Goal: Task Accomplishment & Management: Use online tool/utility

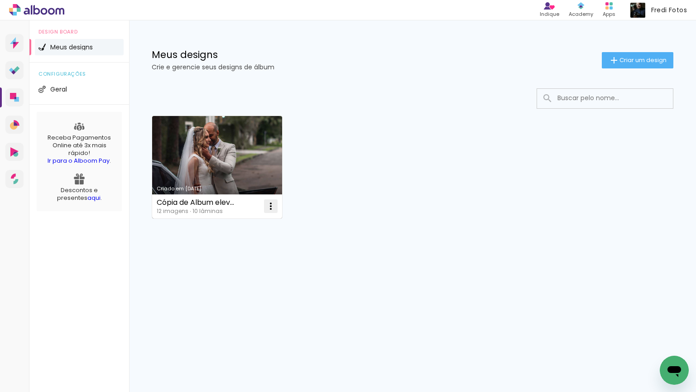
click at [267, 203] on iron-icon at bounding box center [271, 206] width 11 height 11
click at [227, 224] on paper-item "Abrir" at bounding box center [234, 227] width 91 height 18
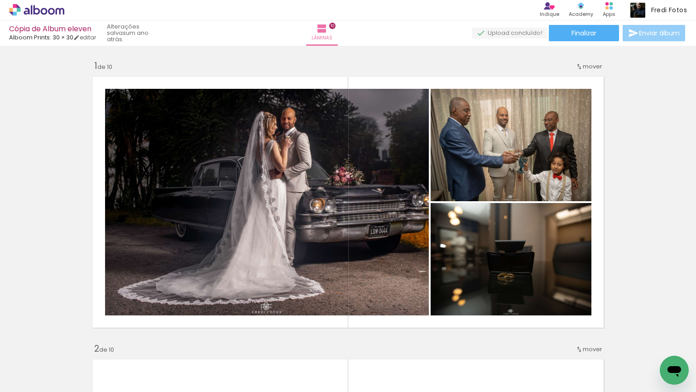
click at [653, 31] on span "Enviar álbum" at bounding box center [659, 33] width 41 height 6
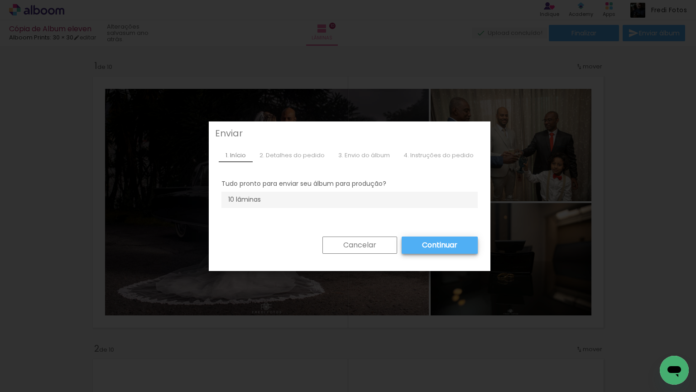
click at [0, 0] on slot "Cancelar" at bounding box center [0, 0] width 0 height 0
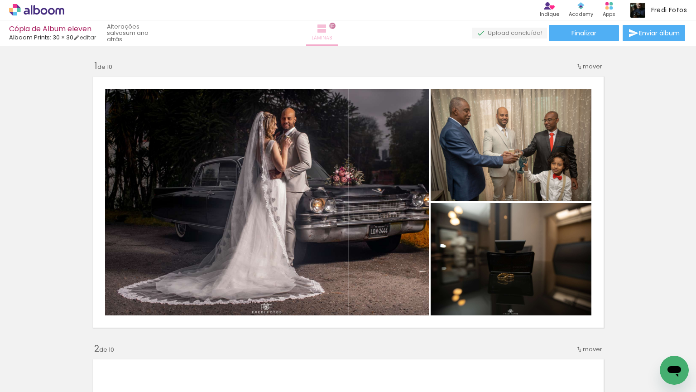
click at [328, 30] on iron-icon at bounding box center [322, 28] width 11 height 11
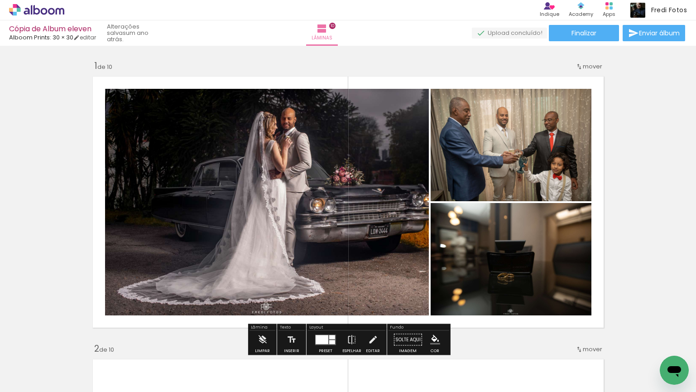
click at [596, 68] on span "mover" at bounding box center [592, 66] width 19 height 9
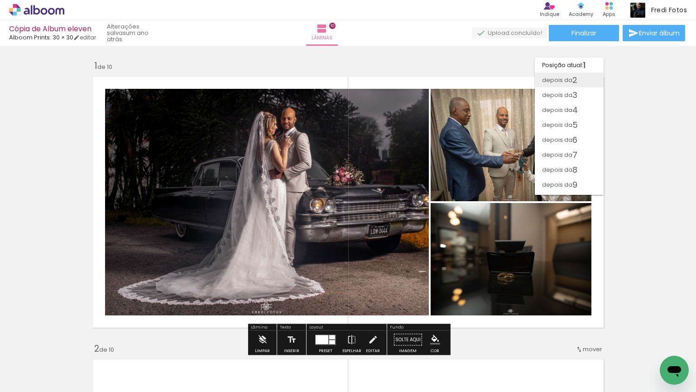
click at [575, 82] on span "2" at bounding box center [575, 80] width 5 height 15
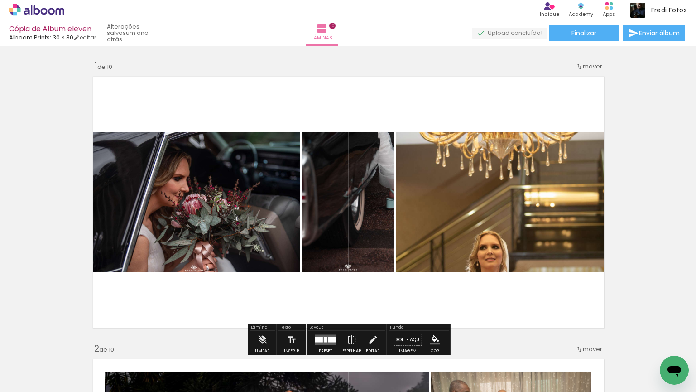
click at [580, 67] on iron-icon at bounding box center [579, 66] width 7 height 7
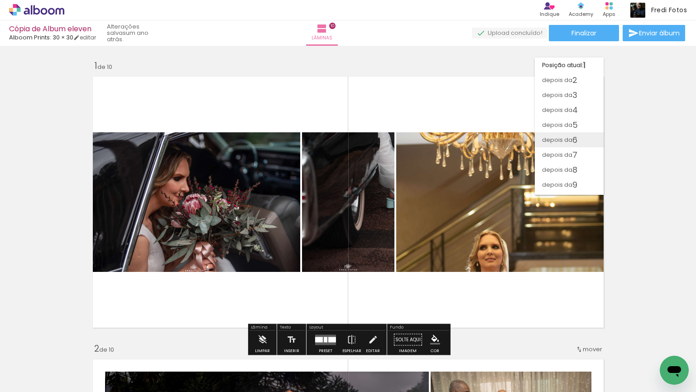
click at [573, 142] on span "6" at bounding box center [575, 139] width 5 height 15
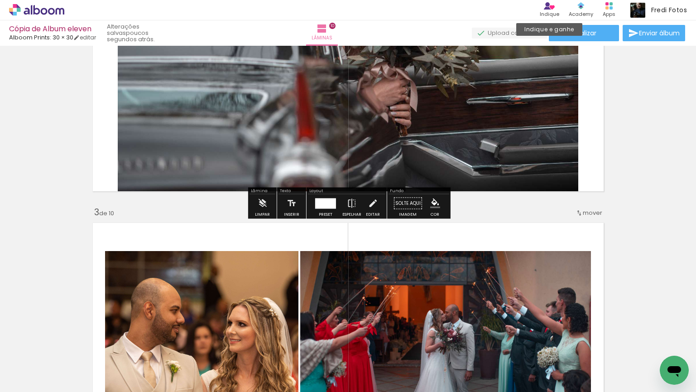
scroll to position [396, 0]
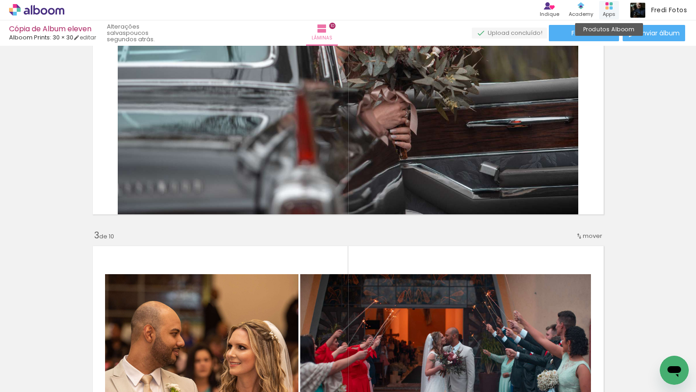
click at [613, 8] on div "Produtos Alboom Apps" at bounding box center [610, 10] width 20 height 19
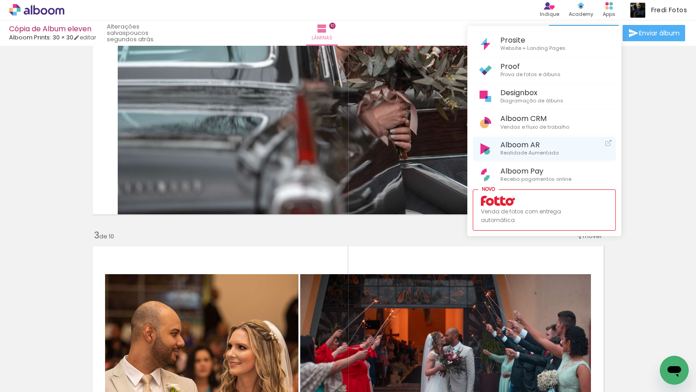
click at [531, 149] on span "Realidade Aumentada" at bounding box center [530, 153] width 58 height 8
click at [658, 243] on div at bounding box center [348, 196] width 696 height 392
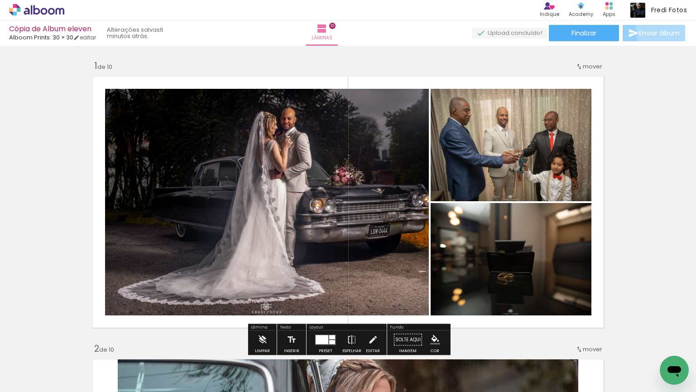
click at [667, 31] on span "Enviar álbum" at bounding box center [659, 33] width 41 height 6
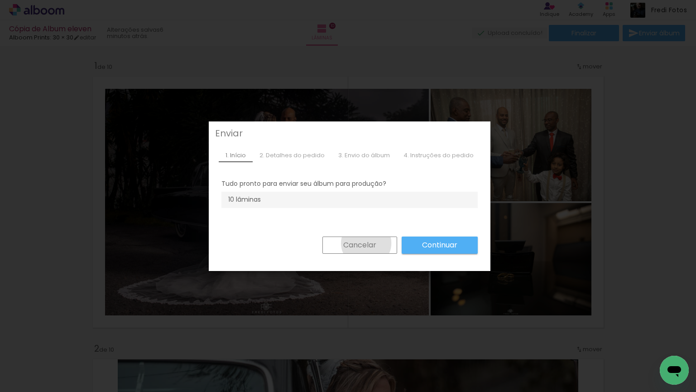
click at [0, 0] on slot "Cancelar" at bounding box center [0, 0] width 0 height 0
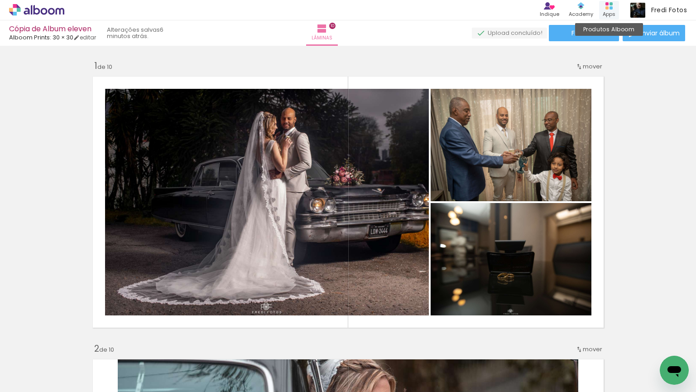
click at [609, 12] on div "Apps" at bounding box center [609, 14] width 13 height 8
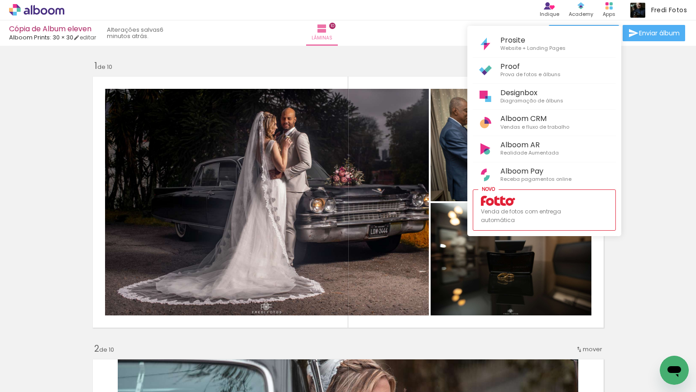
click at [635, 147] on div at bounding box center [348, 196] width 696 height 392
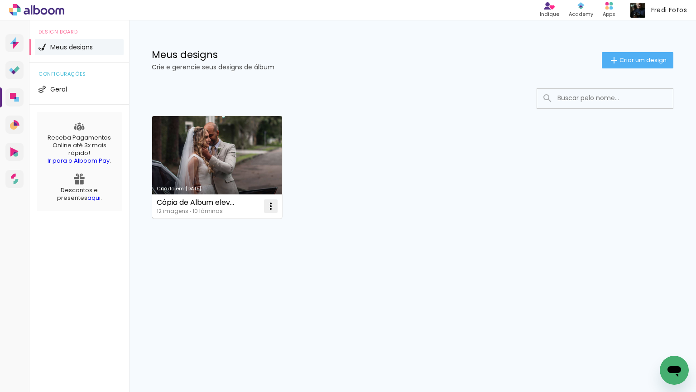
click at [272, 205] on iron-icon at bounding box center [271, 206] width 11 height 11
click at [220, 226] on span "Abrir" at bounding box center [217, 227] width 14 height 6
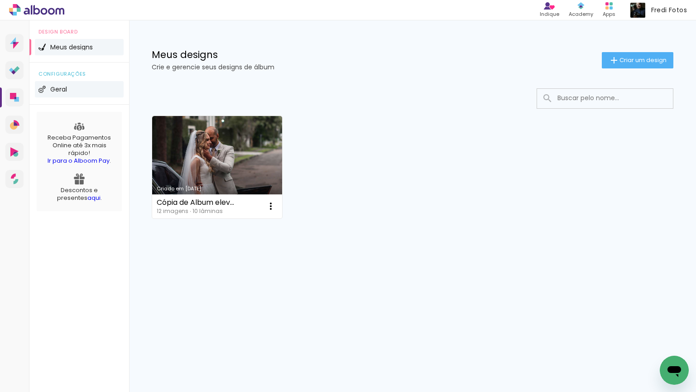
click at [57, 91] on span "Geral" at bounding box center [58, 89] width 17 height 6
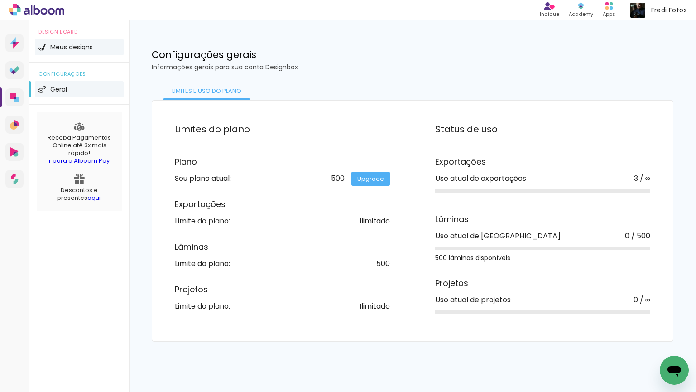
click at [73, 48] on span "Meus designs" at bounding box center [71, 47] width 43 height 6
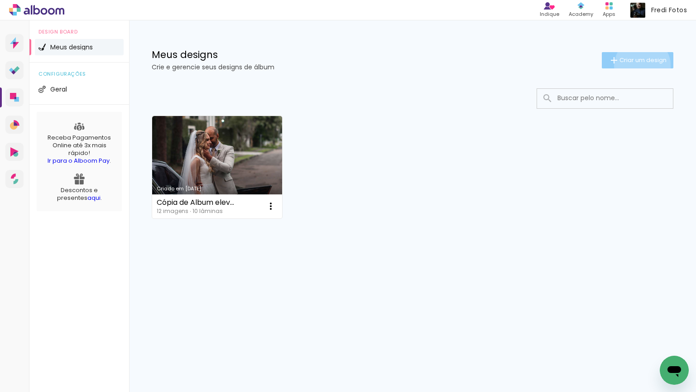
click at [641, 65] on paper-button "Criar um design" at bounding box center [638, 60] width 72 height 16
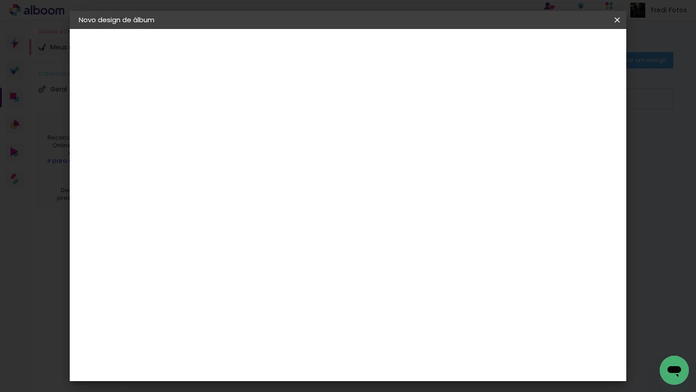
click at [227, 125] on input at bounding box center [227, 122] width 0 height 14
type input "blabla"
type paper-input "blabla"
click at [0, 0] on slot "Avançar" at bounding box center [0, 0] width 0 height 0
click at [245, 169] on input at bounding box center [250, 172] width 92 height 11
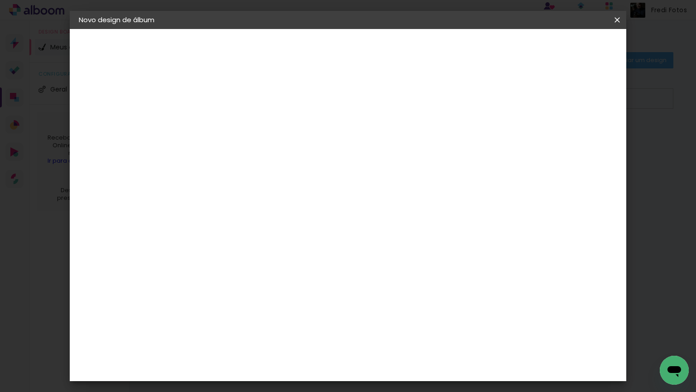
type input "s"
click at [266, 328] on div "DreambooksPro" at bounding box center [250, 331] width 59 height 7
click at [0, 0] on slot "Avançar" at bounding box center [0, 0] width 0 height 0
click at [262, 151] on input "text" at bounding box center [244, 158] width 35 height 14
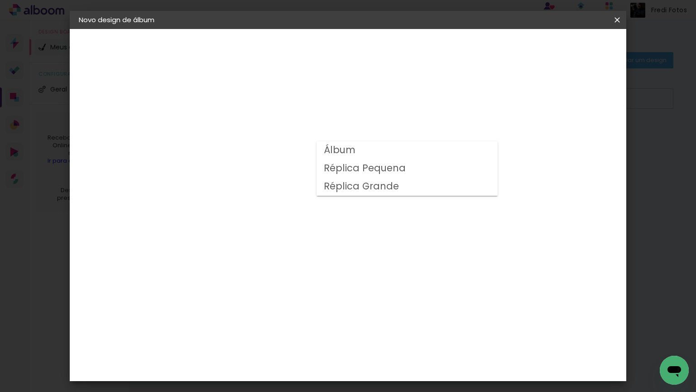
click at [417, 168] on paper-item "Réplica Pequena" at bounding box center [407, 169] width 181 height 18
type input "Réplica Pequena"
click at [288, 262] on span "15 × 15" at bounding box center [267, 271] width 42 height 19
click at [0, 0] on slot "Avançar" at bounding box center [0, 0] width 0 height 0
click at [517, 99] on div at bounding box center [512, 98] width 8 height 8
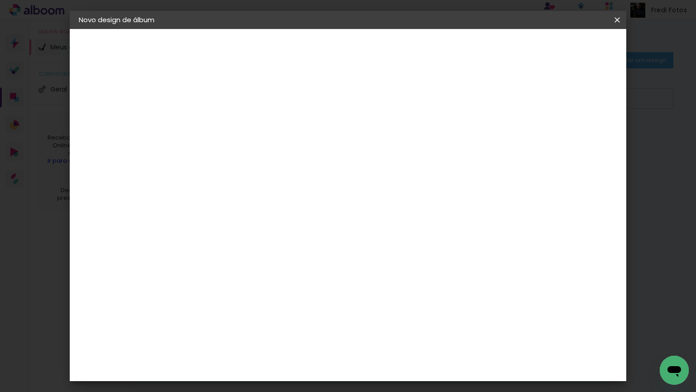
type paper-checkbox "on"
type input "1"
type paper-input "1"
click at [233, 100] on input "1" at bounding box center [219, 97] width 31 height 11
type input "2"
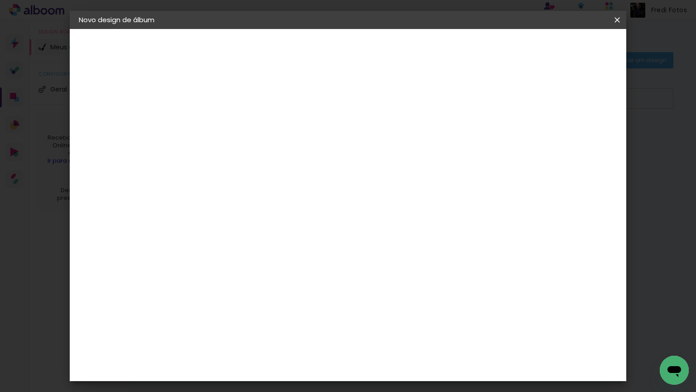
type paper-input "2"
click at [231, 97] on input "2" at bounding box center [219, 97] width 31 height 11
click at [568, 47] on span "Iniciar design" at bounding box center [547, 48] width 41 height 6
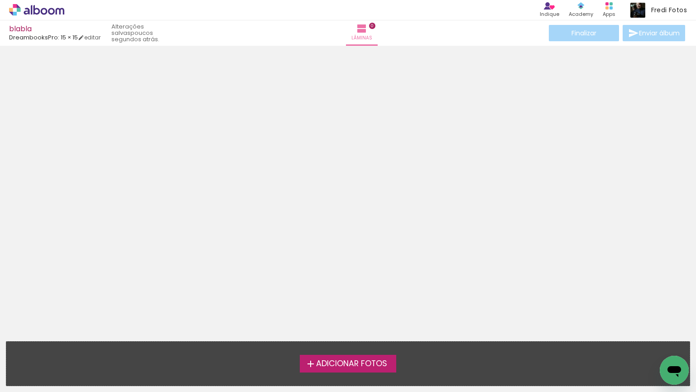
click at [347, 360] on span "Adicionar Fotos" at bounding box center [351, 364] width 71 height 8
click at [0, 0] on input "file" at bounding box center [0, 0] width 0 height 0
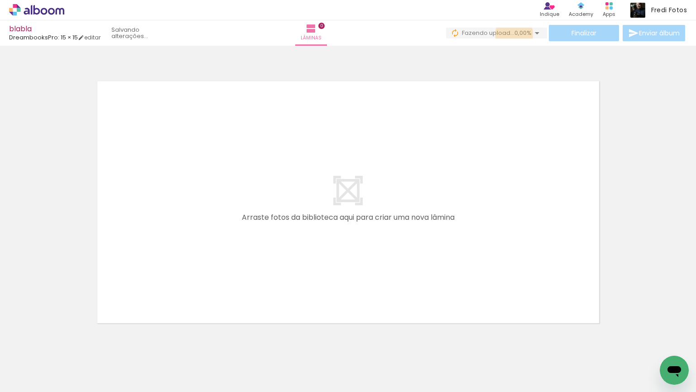
click at [515, 34] on span "0,00%" at bounding box center [523, 33] width 17 height 9
click at [101, 365] on div at bounding box center [91, 361] width 30 height 45
drag, startPoint x: 101, startPoint y: 365, endPoint x: 170, endPoint y: 229, distance: 152.6
click at [170, 229] on quentale-workspace at bounding box center [348, 196] width 696 height 392
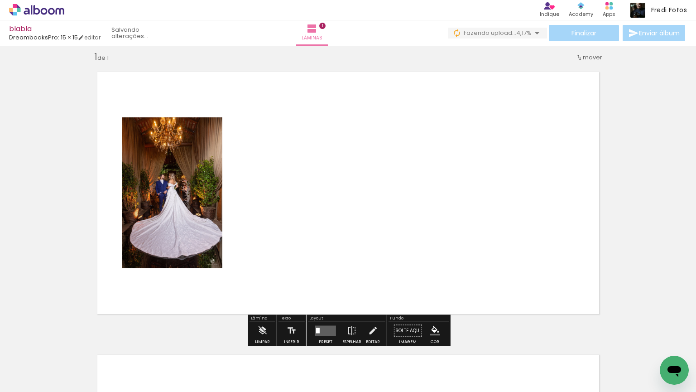
scroll to position [11, 0]
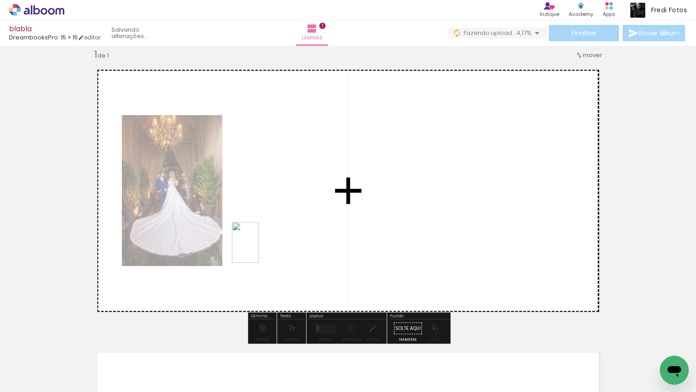
drag, startPoint x: 145, startPoint y: 372, endPoint x: 323, endPoint y: 245, distance: 217.7
click at [323, 245] on quentale-workspace at bounding box center [348, 196] width 696 height 392
drag, startPoint x: 189, startPoint y: 365, endPoint x: 362, endPoint y: 220, distance: 225.5
click at [362, 220] on quentale-workspace at bounding box center [348, 196] width 696 height 392
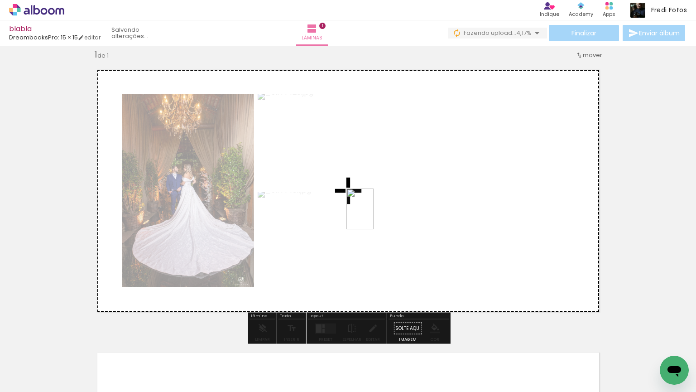
drag, startPoint x: 245, startPoint y: 365, endPoint x: 373, endPoint y: 215, distance: 197.0
click at [373, 215] on quentale-workspace at bounding box center [348, 196] width 696 height 392
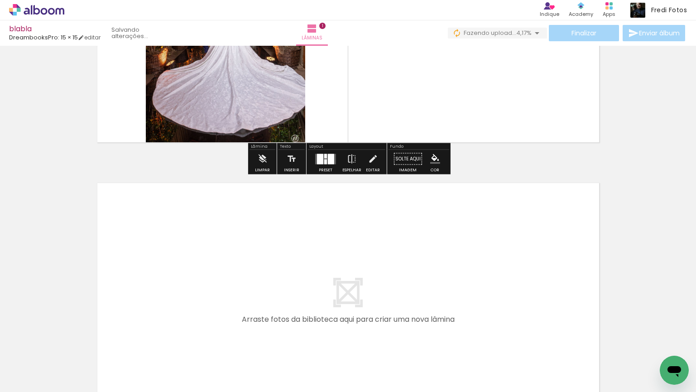
scroll to position [182, 0]
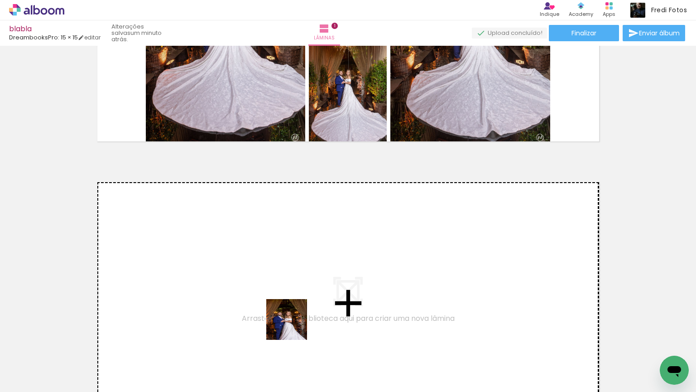
drag, startPoint x: 301, startPoint y: 375, endPoint x: 271, endPoint y: 268, distance: 110.6
click at [271, 268] on quentale-workspace at bounding box center [348, 196] width 696 height 392
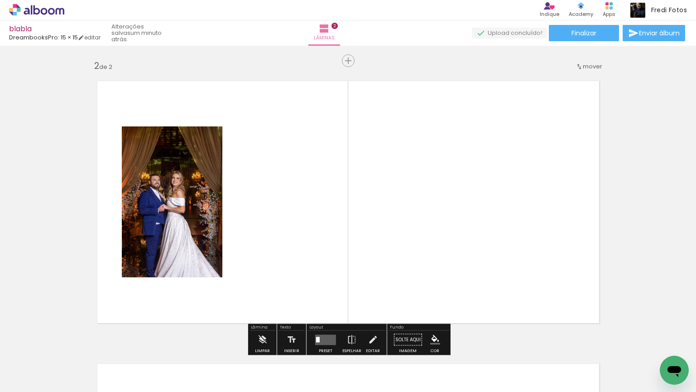
scroll to position [294, 0]
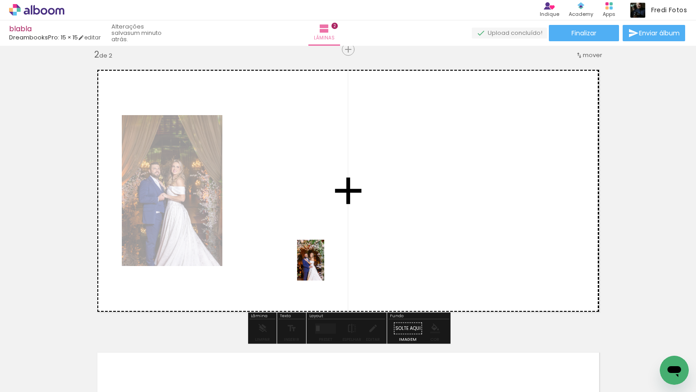
drag, startPoint x: 353, startPoint y: 373, endPoint x: 327, endPoint y: 249, distance: 126.9
click at [327, 249] on quentale-workspace at bounding box center [348, 196] width 696 height 392
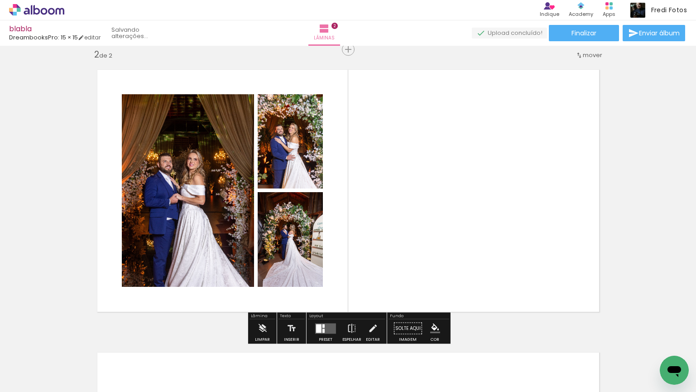
drag, startPoint x: 596, startPoint y: 376, endPoint x: 400, endPoint y: 252, distance: 232.0
click at [400, 252] on quentale-workspace at bounding box center [348, 196] width 696 height 392
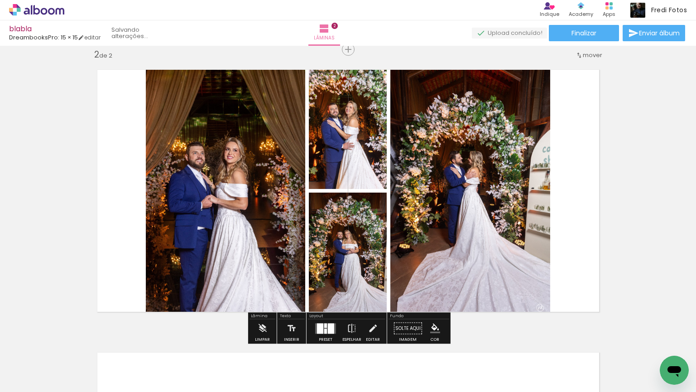
drag, startPoint x: 652, startPoint y: 364, endPoint x: 388, endPoint y: 205, distance: 307.6
click at [388, 205] on quentale-workspace at bounding box center [348, 196] width 696 height 392
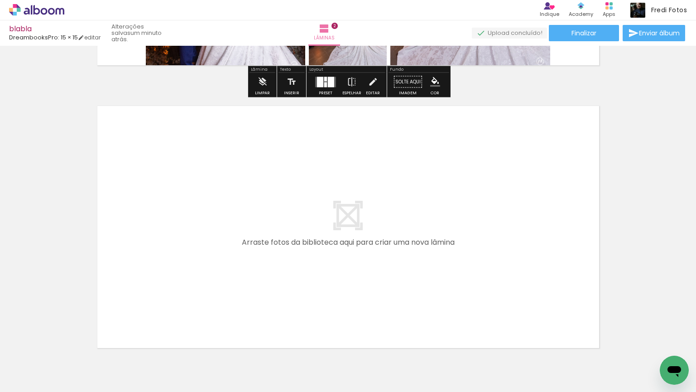
scroll to position [545, 0]
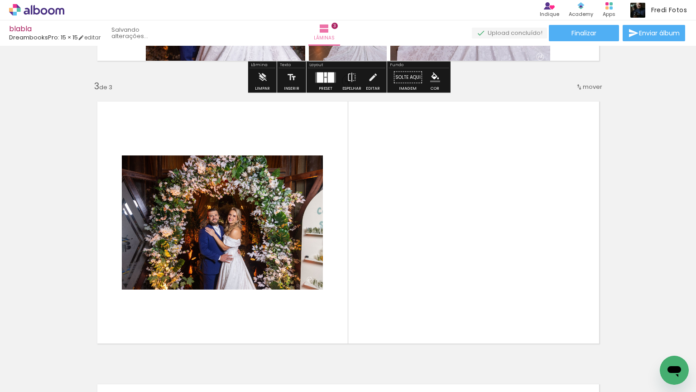
drag, startPoint x: 386, startPoint y: 370, endPoint x: 382, endPoint y: 284, distance: 85.7
click at [382, 284] on quentale-workspace at bounding box center [348, 196] width 696 height 392
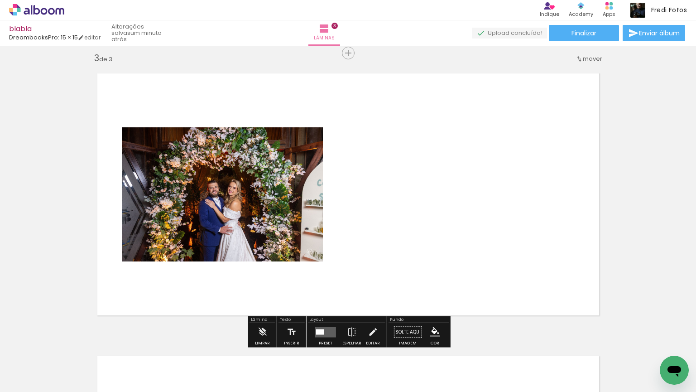
scroll to position [577, 0]
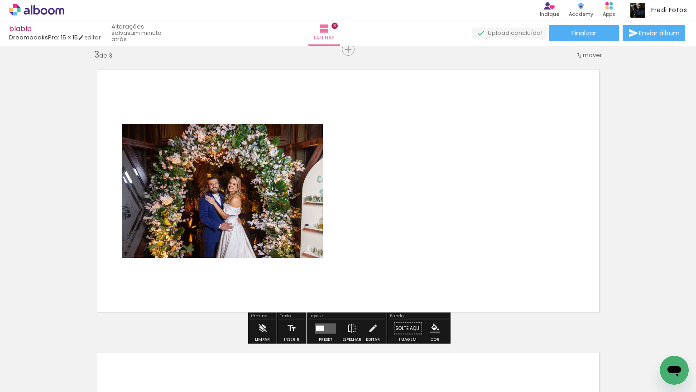
click at [449, 367] on div at bounding box center [446, 362] width 45 height 30
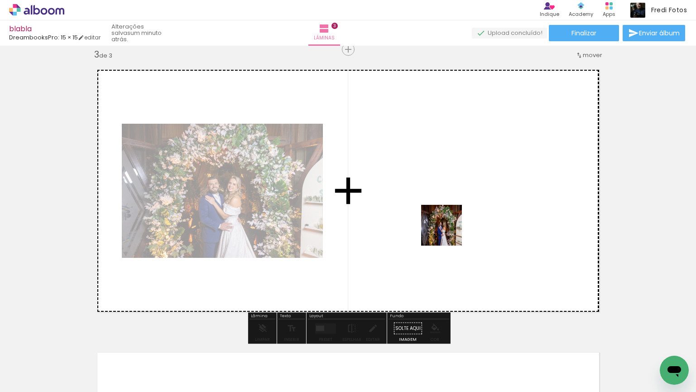
drag, startPoint x: 449, startPoint y: 367, endPoint x: 449, endPoint y: 217, distance: 149.5
click at [449, 217] on quentale-workspace at bounding box center [348, 196] width 696 height 392
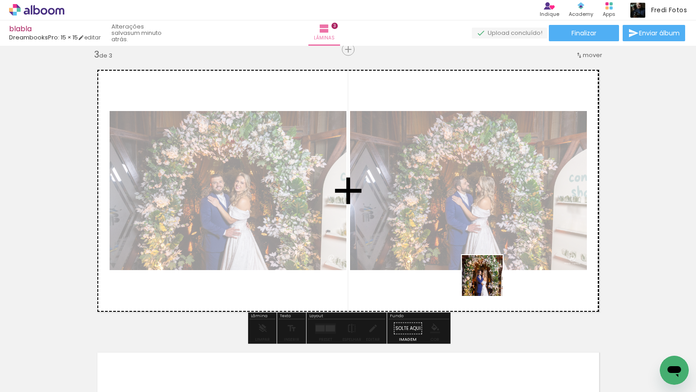
drag, startPoint x: 507, startPoint y: 370, endPoint x: 488, endPoint y: 278, distance: 94.4
click at [488, 278] on quentale-workspace at bounding box center [348, 196] width 696 height 392
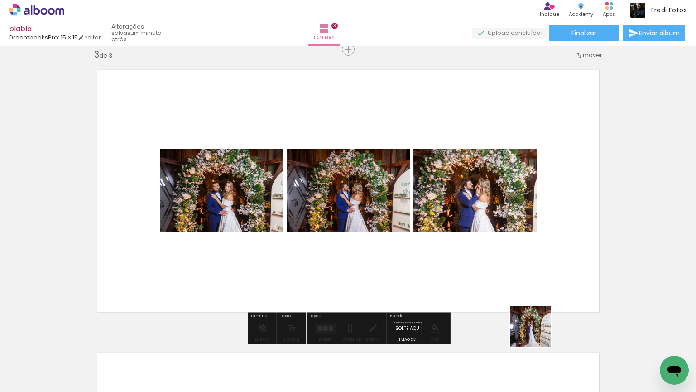
drag, startPoint x: 546, startPoint y: 372, endPoint x: 537, endPoint y: 330, distance: 43.0
click at [537, 330] on quentale-workspace at bounding box center [348, 196] width 696 height 392
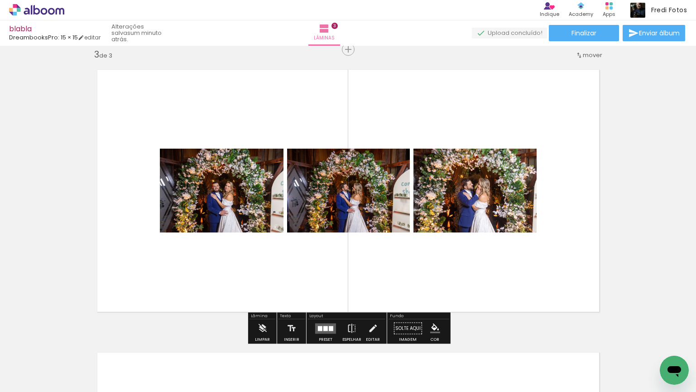
click at [324, 327] on div at bounding box center [326, 328] width 5 height 5
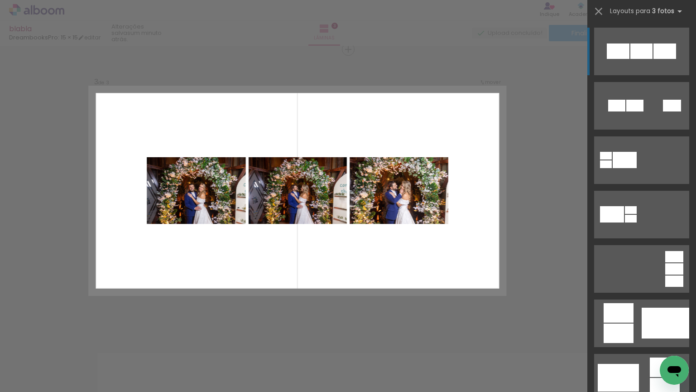
click at [658, 50] on div at bounding box center [665, 51] width 23 height 15
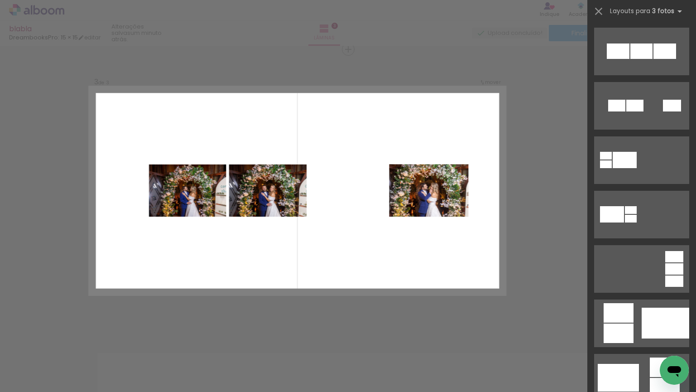
click at [397, 276] on quentale-layouter at bounding box center [297, 191] width 416 height 208
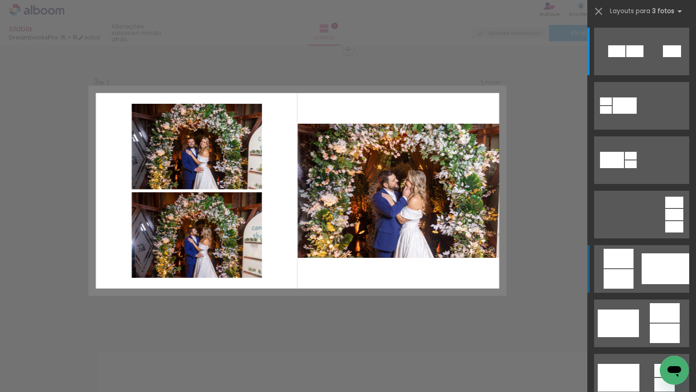
click at [634, 279] on quentale-layouter at bounding box center [642, 269] width 95 height 48
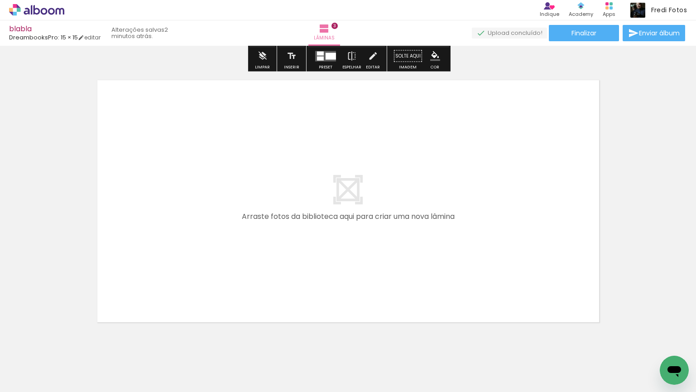
scroll to position [856, 0]
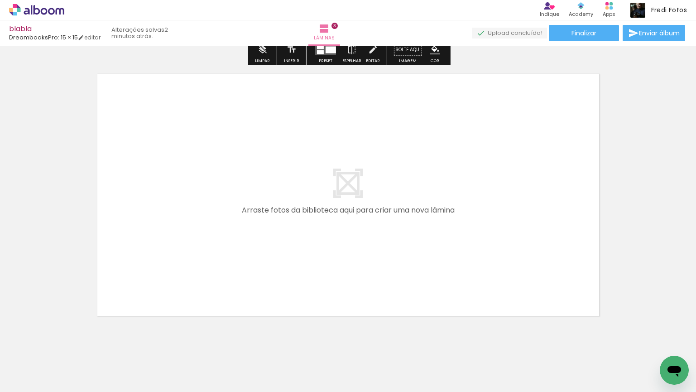
click at [382, 370] on div at bounding box center [377, 362] width 45 height 30
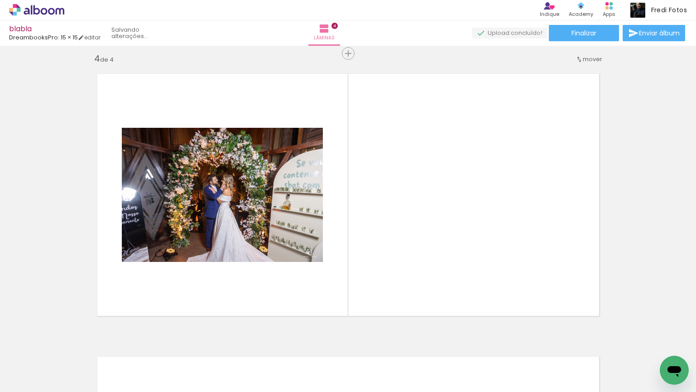
drag, startPoint x: 383, startPoint y: 369, endPoint x: 387, endPoint y: 272, distance: 97.5
click at [387, 272] on quentale-workspace at bounding box center [348, 196] width 696 height 392
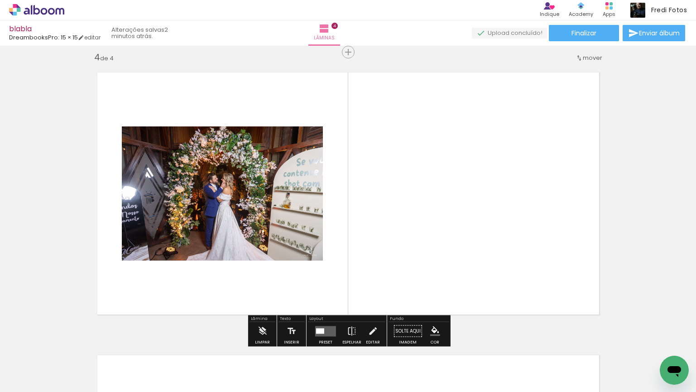
scroll to position [860, 0]
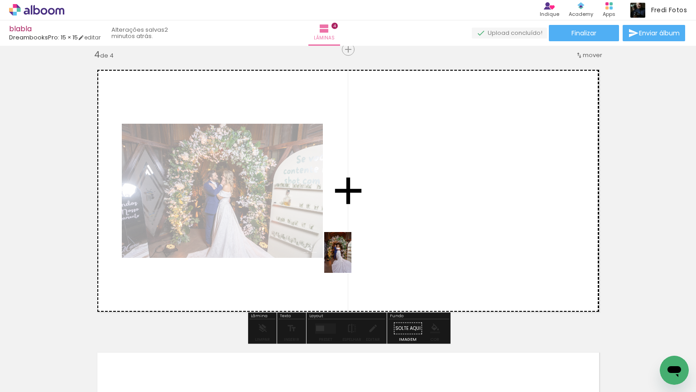
drag, startPoint x: 525, startPoint y: 373, endPoint x: 352, endPoint y: 256, distance: 208.3
click at [352, 256] on quentale-workspace at bounding box center [348, 196] width 696 height 392
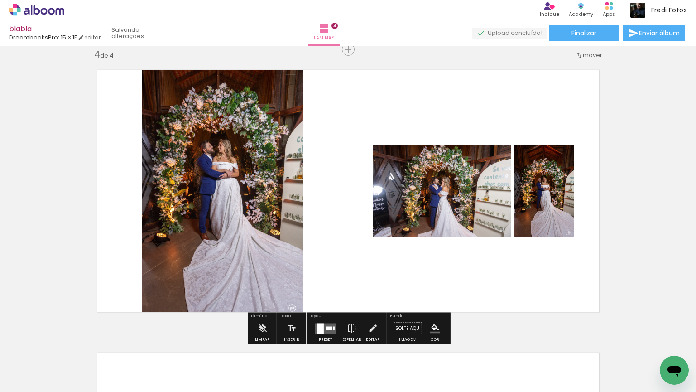
drag, startPoint x: 575, startPoint y: 368, endPoint x: 435, endPoint y: 245, distance: 186.2
click at [435, 245] on quentale-workspace at bounding box center [348, 196] width 696 height 392
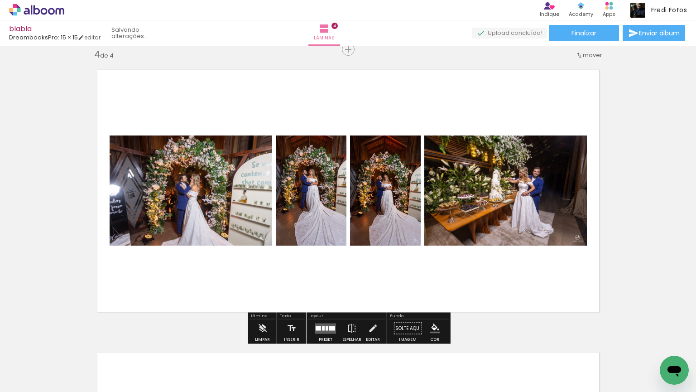
drag, startPoint x: 633, startPoint y: 366, endPoint x: 497, endPoint y: 273, distance: 165.0
click at [497, 273] on quentale-workspace at bounding box center [348, 196] width 696 height 392
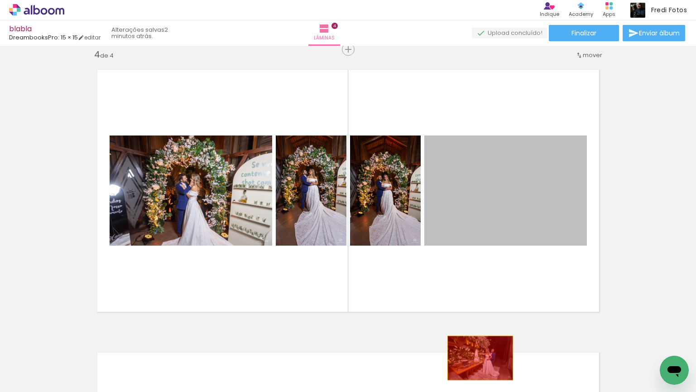
drag, startPoint x: 462, startPoint y: 222, endPoint x: 480, endPoint y: 358, distance: 137.6
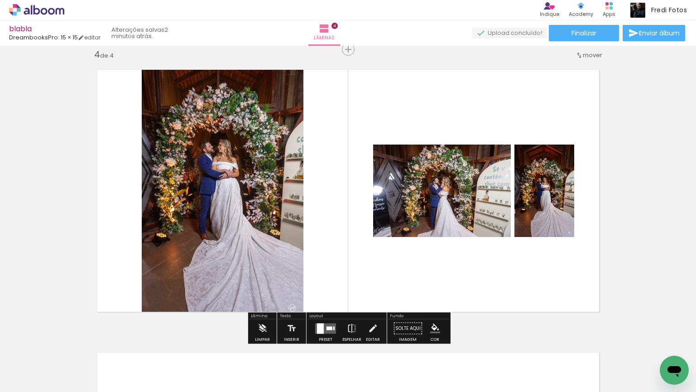
click at [494, 290] on quentale-layouter at bounding box center [348, 191] width 520 height 260
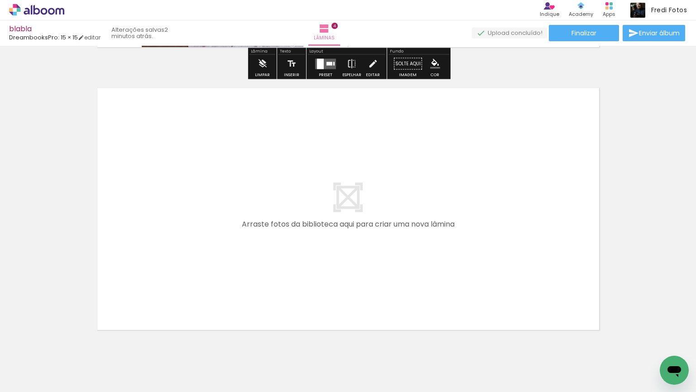
scroll to position [1125, 0]
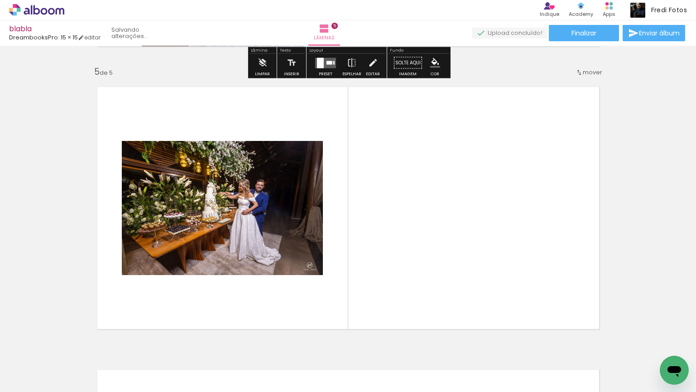
drag, startPoint x: 623, startPoint y: 370, endPoint x: 455, endPoint y: 272, distance: 194.1
click at [455, 272] on quentale-workspace at bounding box center [348, 196] width 696 height 392
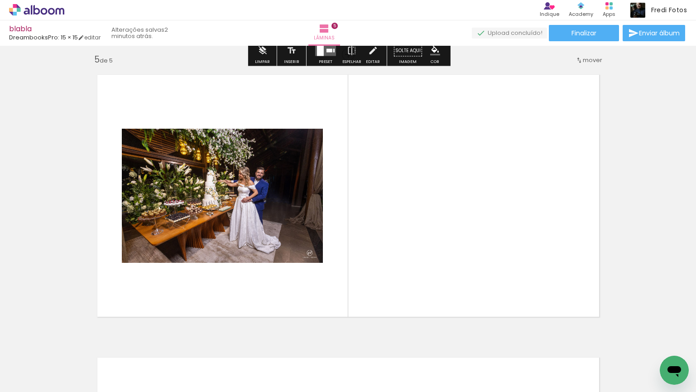
scroll to position [1142, 0]
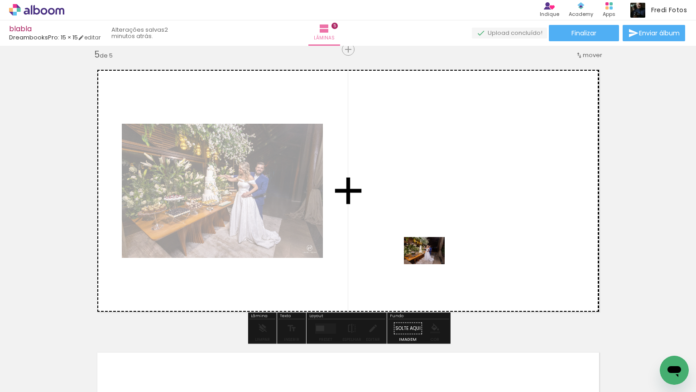
drag, startPoint x: 687, startPoint y: 351, endPoint x: 431, endPoint y: 264, distance: 270.0
click at [431, 264] on quentale-workspace at bounding box center [348, 196] width 696 height 392
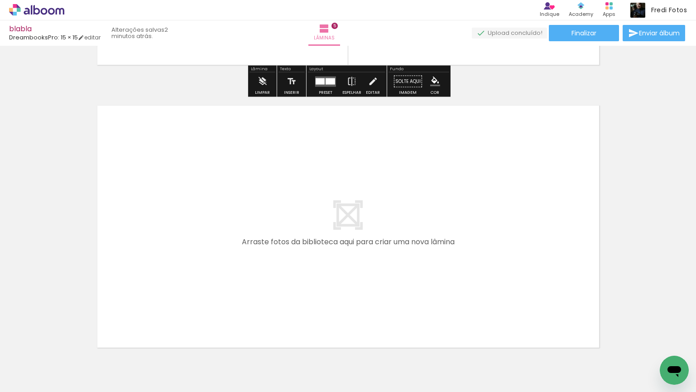
scroll to position [0, 590]
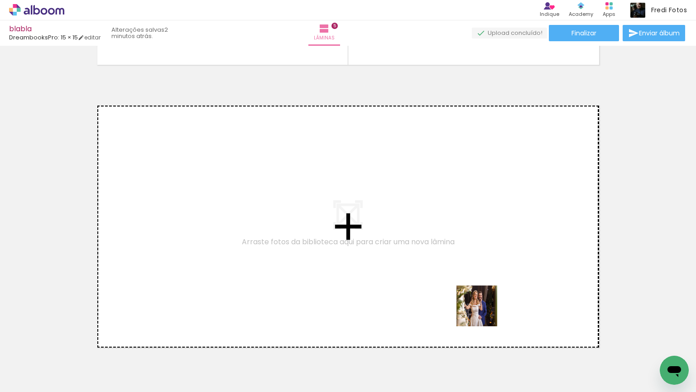
drag, startPoint x: 523, startPoint y: 367, endPoint x: 484, endPoint y: 313, distance: 66.8
click at [484, 313] on quentale-workspace at bounding box center [348, 196] width 696 height 392
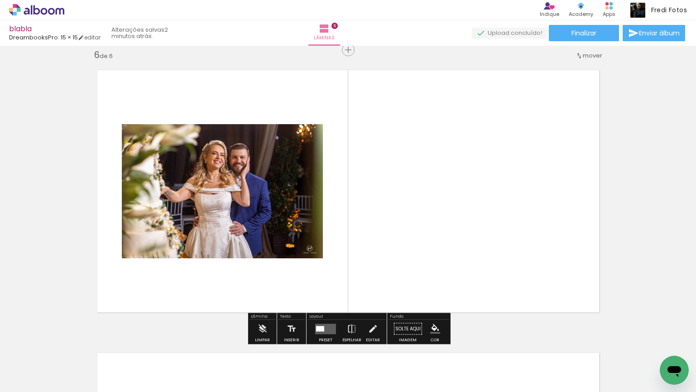
scroll to position [1425, 0]
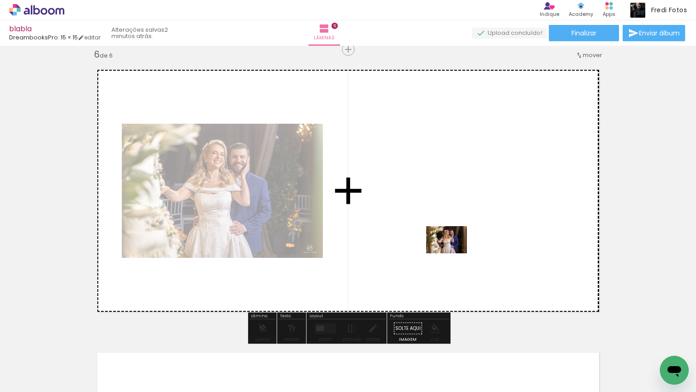
click at [450, 250] on quentale-workspace at bounding box center [348, 196] width 696 height 392
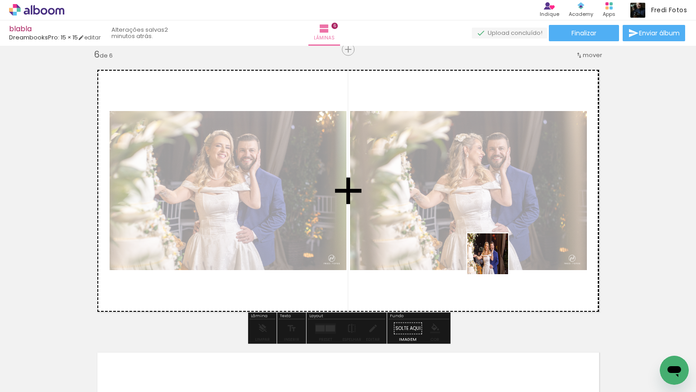
drag, startPoint x: 613, startPoint y: 363, endPoint x: 484, endPoint y: 252, distance: 169.3
click at [484, 252] on quentale-workspace at bounding box center [348, 196] width 696 height 392
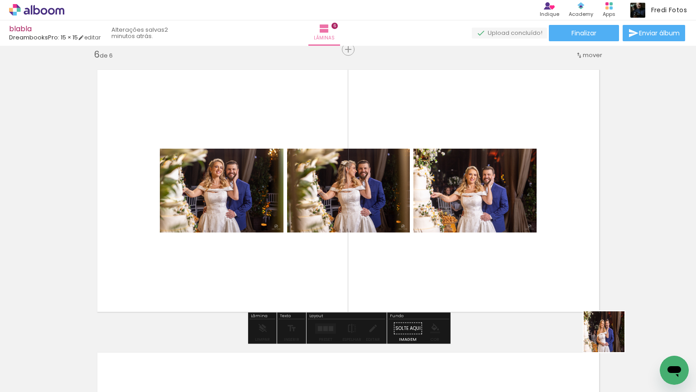
drag, startPoint x: 654, startPoint y: 358, endPoint x: 500, endPoint y: 254, distance: 185.1
click at [500, 254] on quentale-workspace at bounding box center [348, 196] width 696 height 392
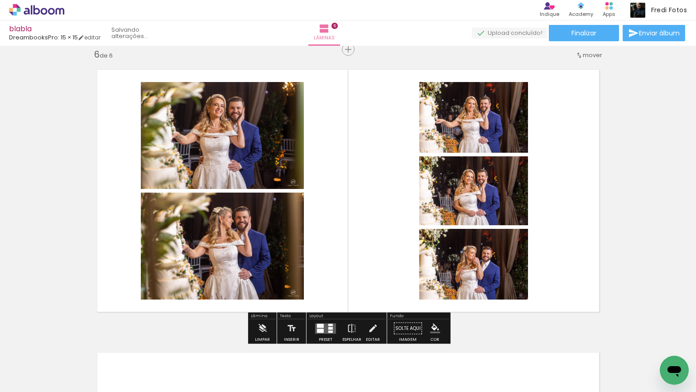
drag, startPoint x: 470, startPoint y: 364, endPoint x: 470, endPoint y: 294, distance: 70.2
click at [470, 294] on quentale-workspace at bounding box center [348, 196] width 696 height 392
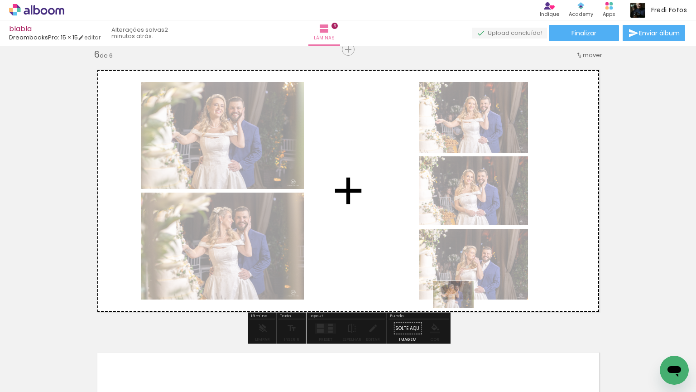
drag, startPoint x: 521, startPoint y: 362, endPoint x: 461, endPoint y: 305, distance: 82.1
click at [461, 305] on quentale-workspace at bounding box center [348, 196] width 696 height 392
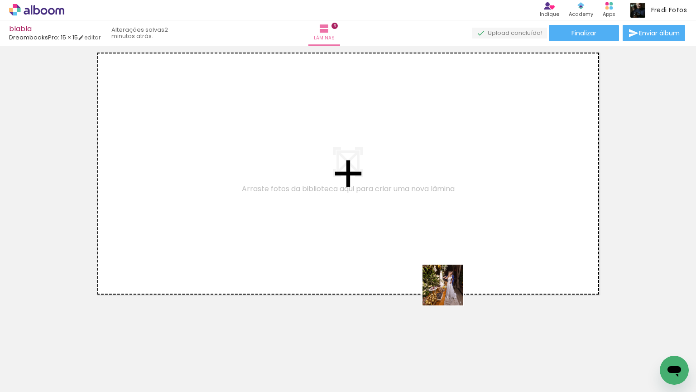
drag, startPoint x: 426, startPoint y: 379, endPoint x: 453, endPoint y: 290, distance: 92.5
click at [453, 290] on quentale-workspace at bounding box center [348, 196] width 696 height 392
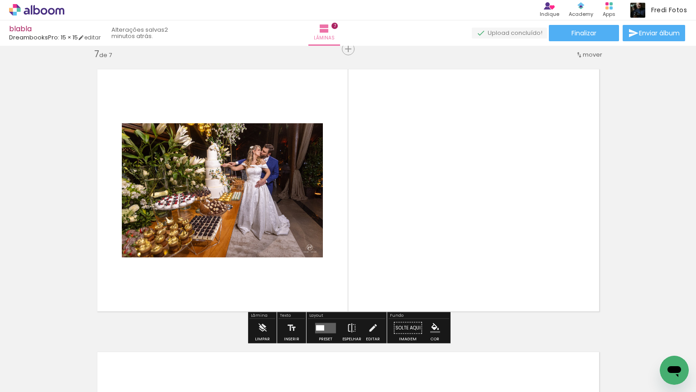
scroll to position [1708, 0]
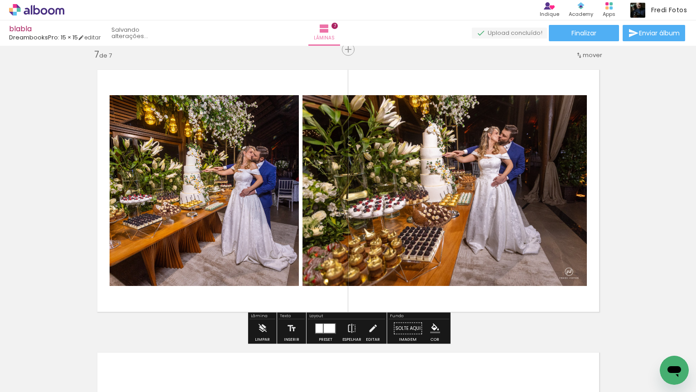
drag, startPoint x: 376, startPoint y: 366, endPoint x: 384, endPoint y: 249, distance: 117.2
click at [384, 249] on quentale-workspace at bounding box center [348, 196] width 696 height 392
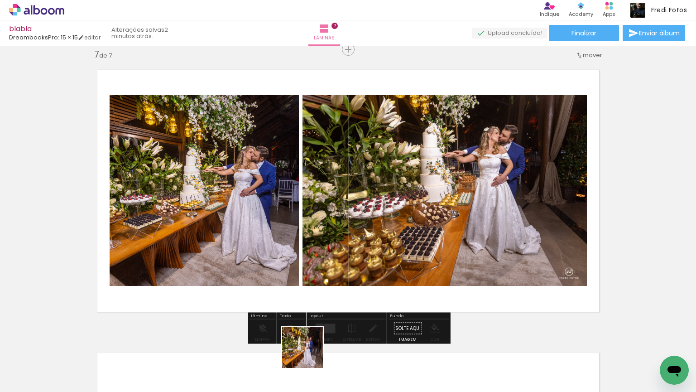
drag, startPoint x: 309, startPoint y: 364, endPoint x: 330, endPoint y: 274, distance: 92.5
click at [330, 274] on quentale-workspace at bounding box center [348, 196] width 696 height 392
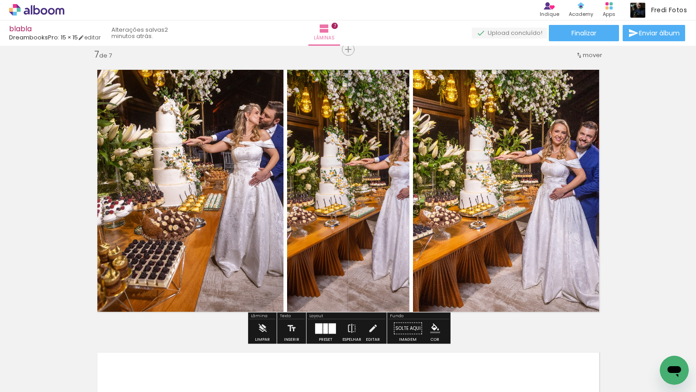
click at [365, 228] on quentale-photo at bounding box center [348, 191] width 122 height 260
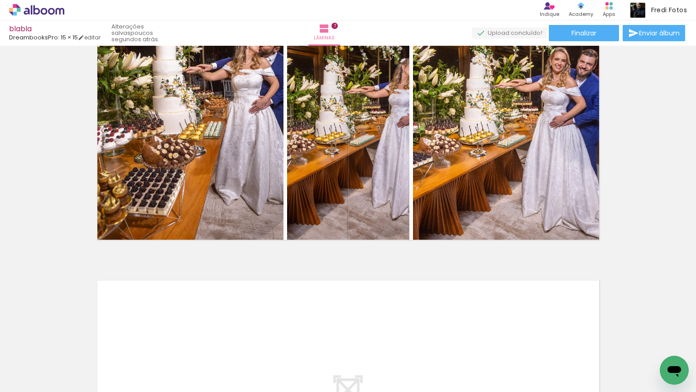
scroll to position [1769, 0]
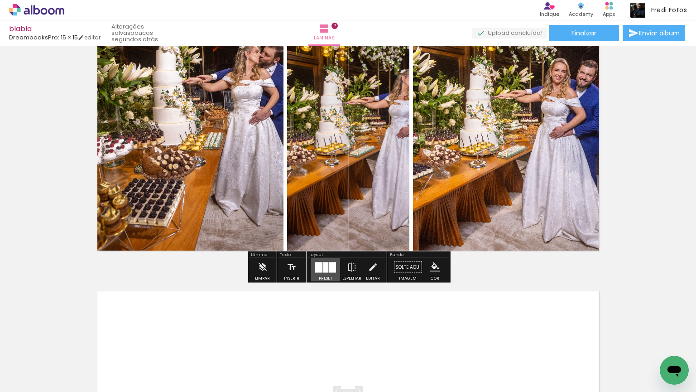
click at [325, 267] on div at bounding box center [326, 267] width 5 height 10
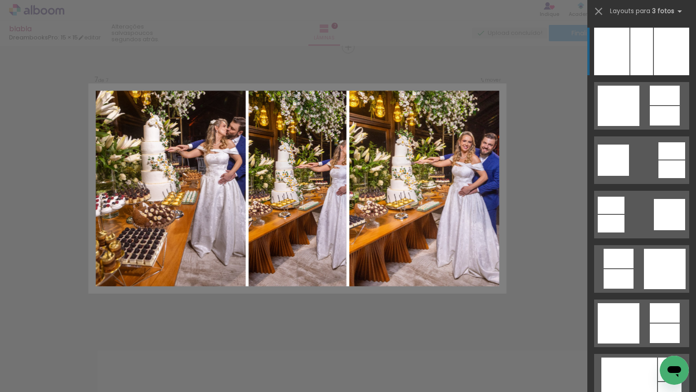
scroll to position [1708, 0]
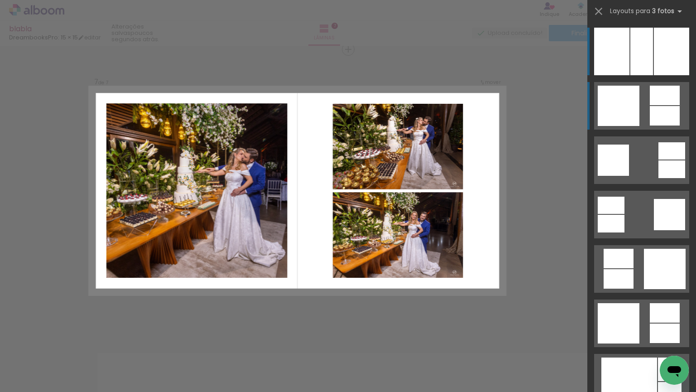
click at [659, 94] on div at bounding box center [665, 95] width 30 height 19
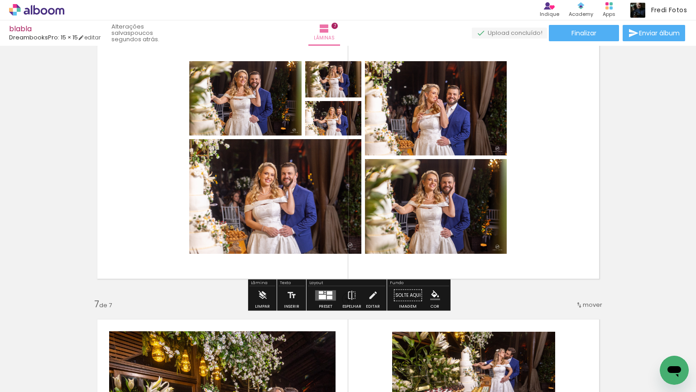
scroll to position [1457, 0]
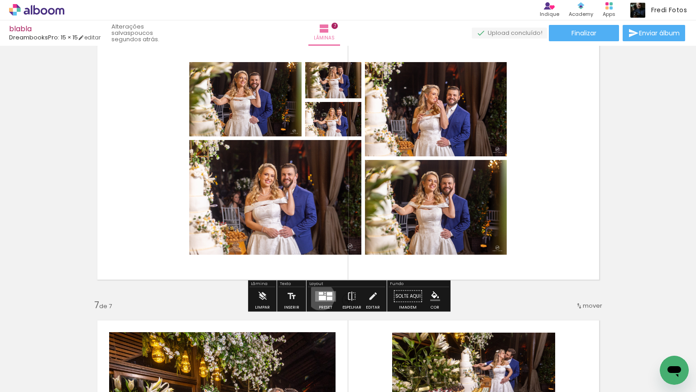
click at [319, 296] on div at bounding box center [322, 297] width 7 height 5
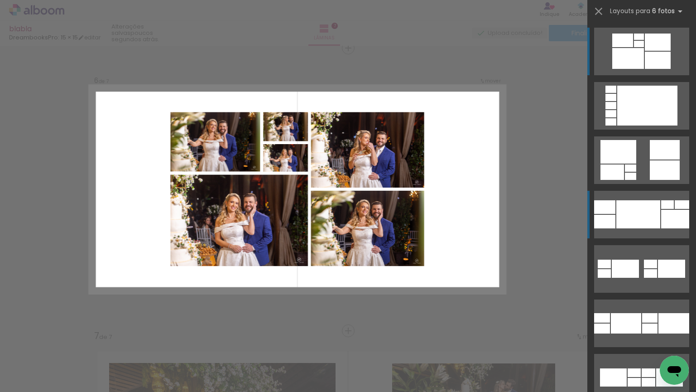
scroll to position [1425, 0]
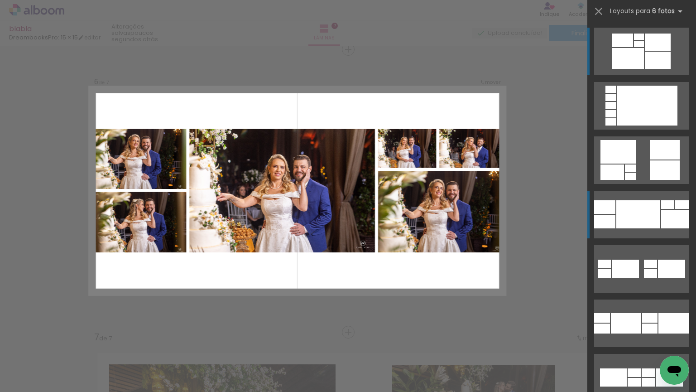
click at [651, 215] on div at bounding box center [639, 214] width 44 height 28
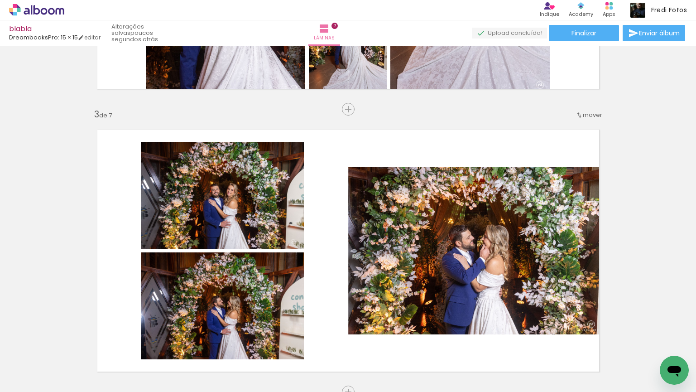
scroll to position [516, 0]
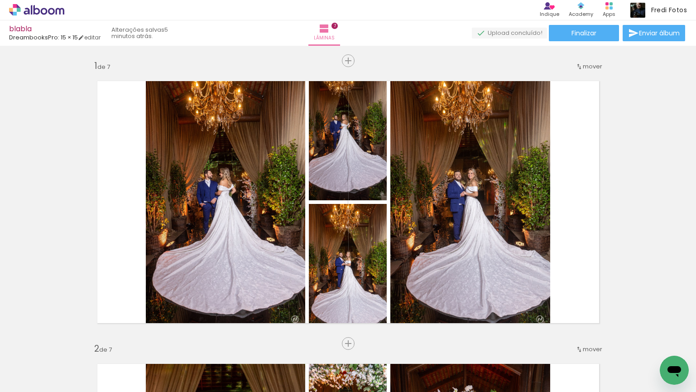
scroll to position [0, 590]
click at [648, 36] on span "Enviar álbum" at bounding box center [659, 33] width 41 height 6
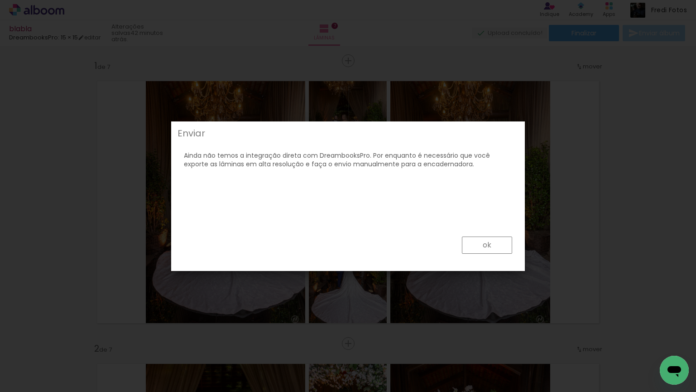
click at [497, 245] on paper-button "ok" at bounding box center [487, 245] width 50 height 17
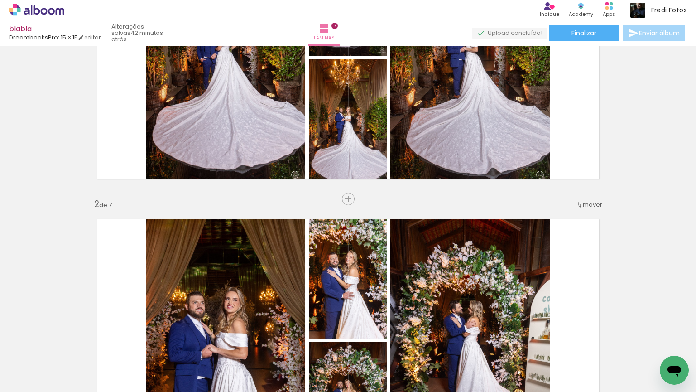
click at [34, 366] on input "Todas as fotos" at bounding box center [25, 365] width 34 height 8
click at [34, 366] on div at bounding box center [29, 362] width 47 height 15
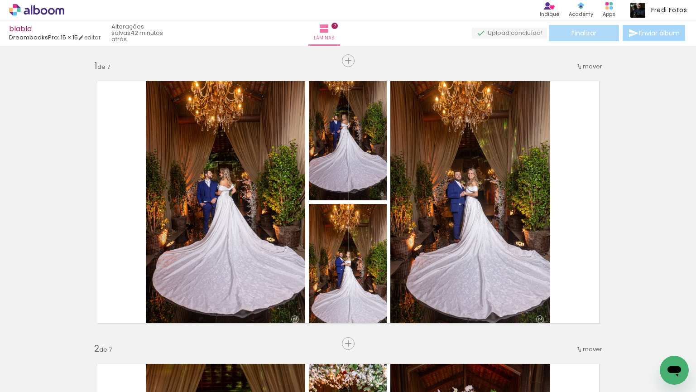
click at [586, 33] on span "Finalizar" at bounding box center [584, 33] width 25 height 6
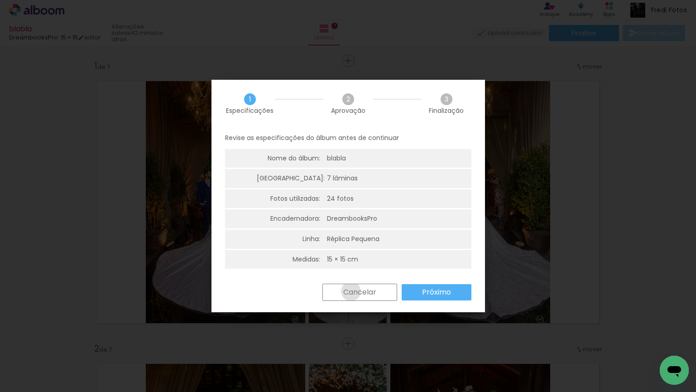
click at [0, 0] on slot "Cancelar" at bounding box center [0, 0] width 0 height 0
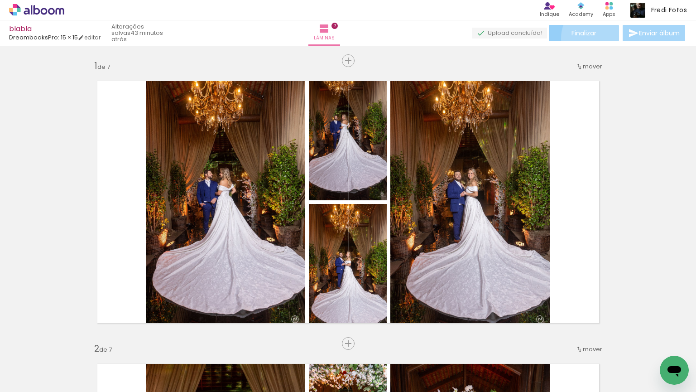
click at [601, 39] on paper-button "Finalizar" at bounding box center [584, 33] width 70 height 16
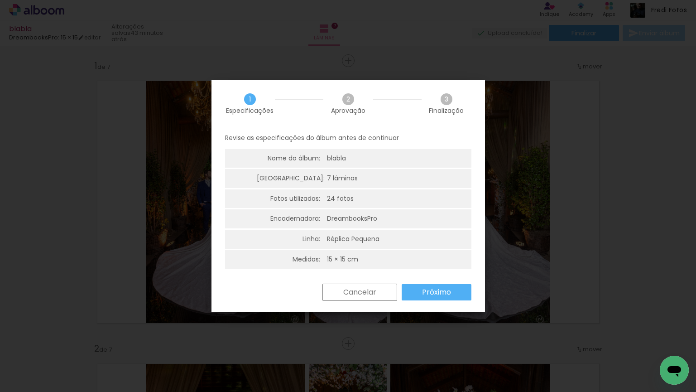
click at [0, 0] on slot "Próximo" at bounding box center [0, 0] width 0 height 0
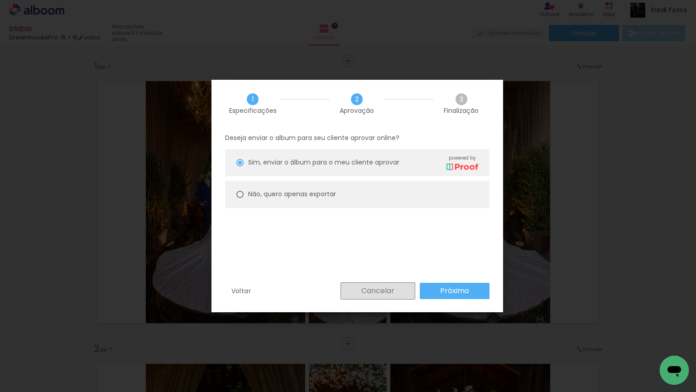
click at [0, 0] on slot "Cancelar" at bounding box center [0, 0] width 0 height 0
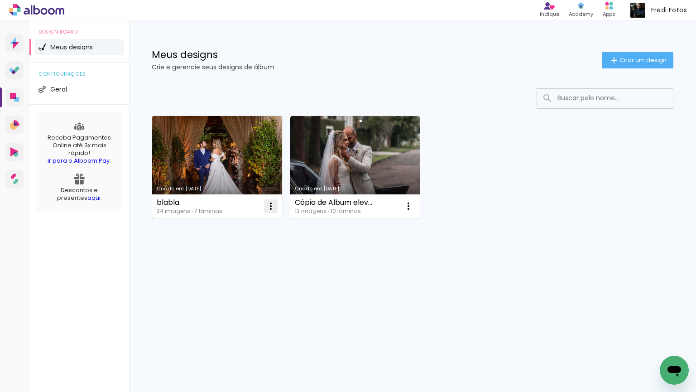
click at [274, 204] on iron-icon at bounding box center [271, 206] width 11 height 11
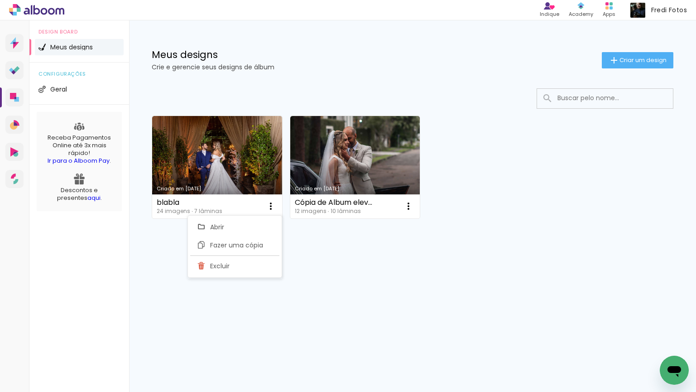
click at [318, 242] on div "Criado em [DATE] blabla 24 imagens ∙ 7 lâminas Abrir Fazer uma cópia Excluir Cr…" at bounding box center [412, 191] width 567 height 224
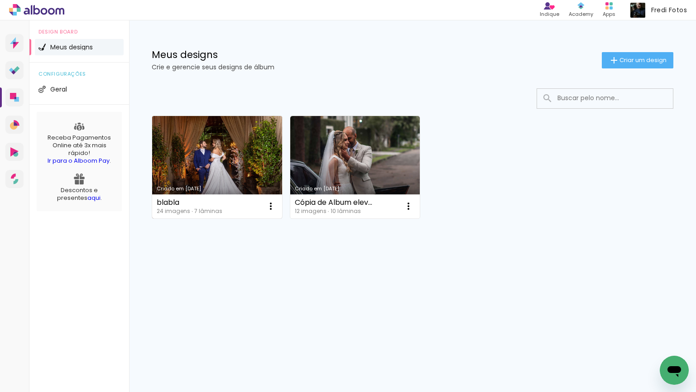
click at [233, 133] on link "Criado em [DATE]" at bounding box center [217, 167] width 130 height 102
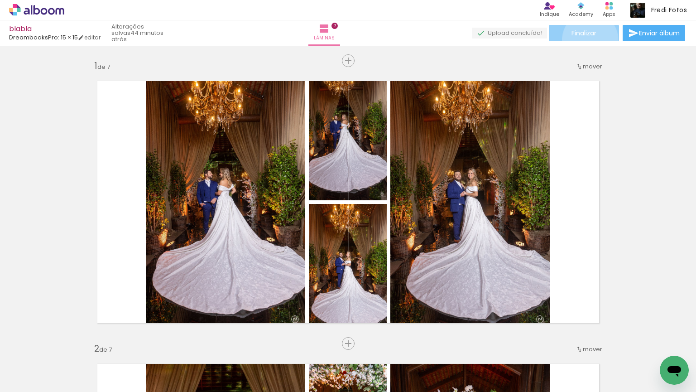
click at [587, 39] on paper-button "Finalizar" at bounding box center [584, 33] width 70 height 16
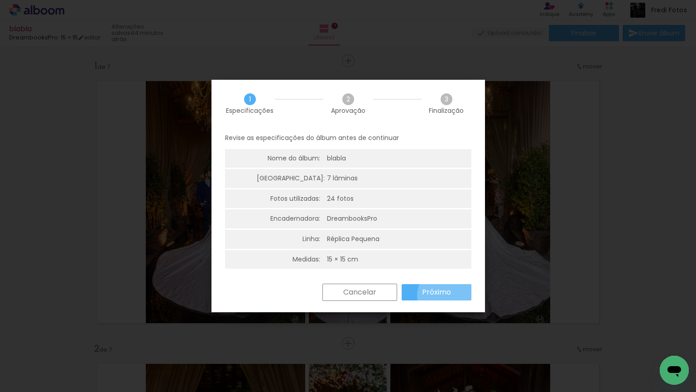
click at [0, 0] on slot "Próximo" at bounding box center [0, 0] width 0 height 0
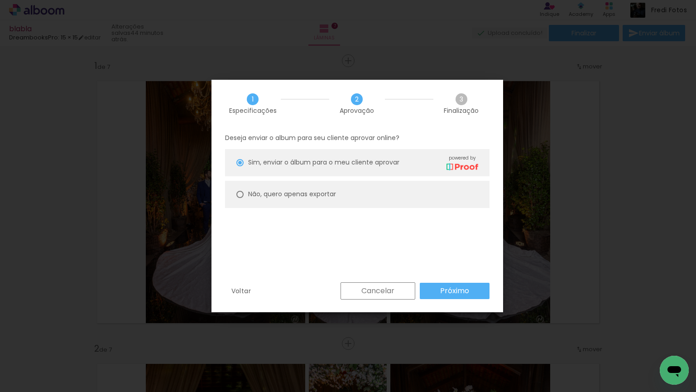
click at [239, 195] on div at bounding box center [240, 194] width 7 height 7
type paper-radio-button "on"
click at [0, 0] on slot "Próximo" at bounding box center [0, 0] width 0 height 0
type input "Alta, 300 DPI"
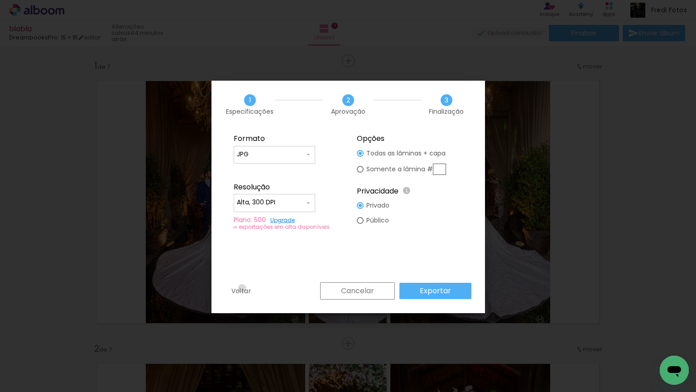
click at [0, 0] on slot "Voltar" at bounding box center [0, 0] width 0 height 0
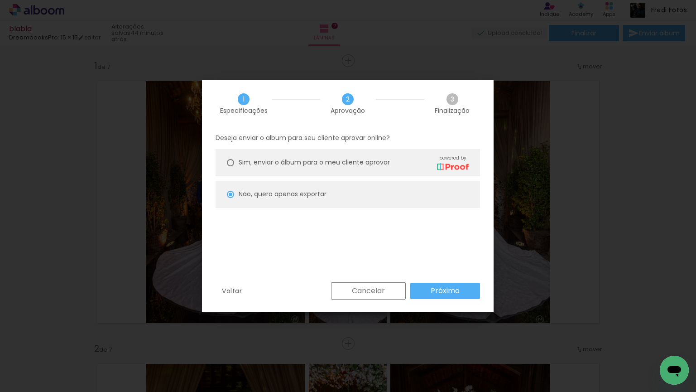
click at [0, 0] on slot "Cancelar" at bounding box center [0, 0] width 0 height 0
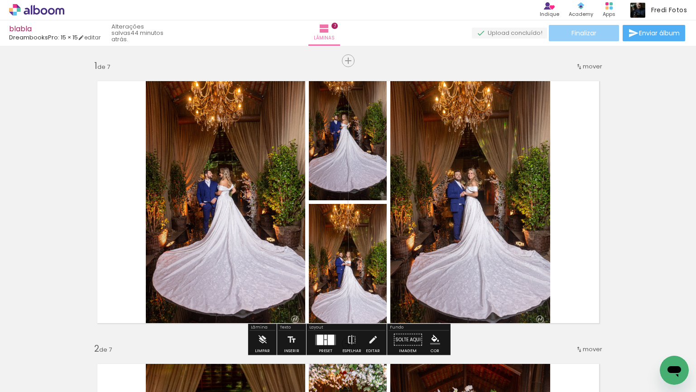
click at [583, 35] on span "Finalizar" at bounding box center [584, 33] width 25 height 6
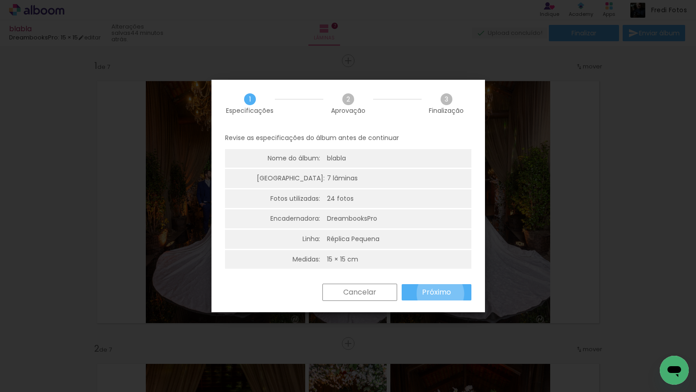
click at [0, 0] on slot "Próximo" at bounding box center [0, 0] width 0 height 0
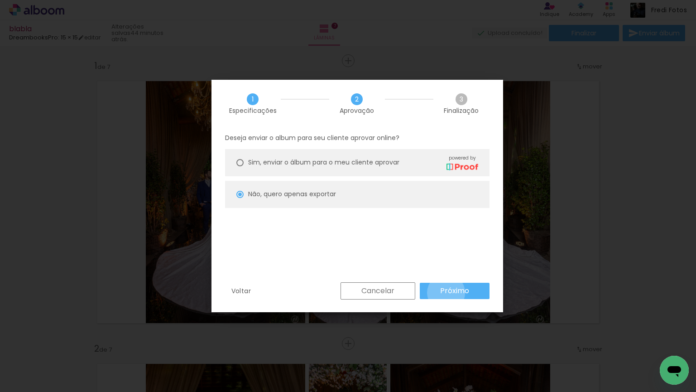
click at [0, 0] on slot "Próximo" at bounding box center [0, 0] width 0 height 0
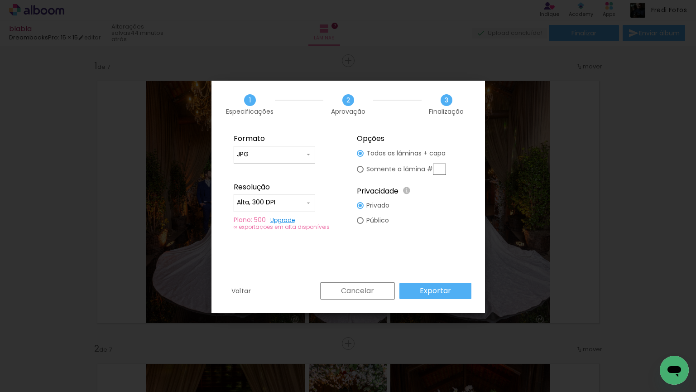
click at [0, 0] on slot "Exportar" at bounding box center [0, 0] width 0 height 0
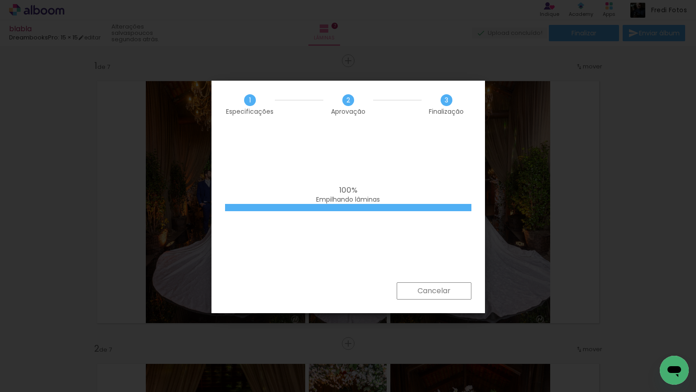
click at [400, 202] on div "100% Empilhando lâminas" at bounding box center [348, 195] width 247 height 18
click at [422, 168] on div "100% Empilhando lâminas" at bounding box center [349, 205] width 274 height 154
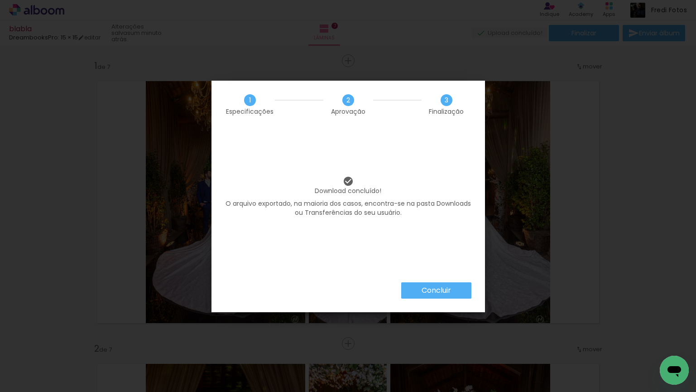
click at [415, 249] on div "Download concluído! O arquivo exportado, na maioria dos casos, encontra-se na p…" at bounding box center [349, 205] width 274 height 154
click at [0, 0] on slot "Concluir" at bounding box center [0, 0] width 0 height 0
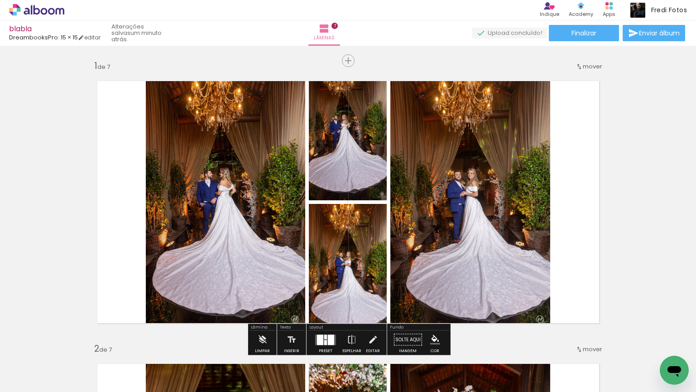
click at [50, 8] on icon at bounding box center [36, 10] width 55 height 12
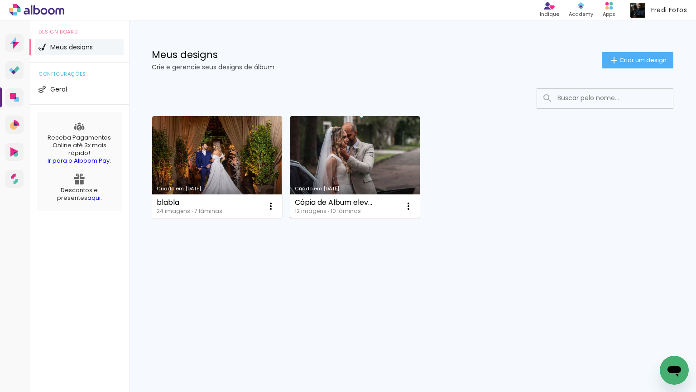
click at [367, 158] on link "Criado em [DATE]" at bounding box center [355, 167] width 130 height 102
